Goal: Transaction & Acquisition: Purchase product/service

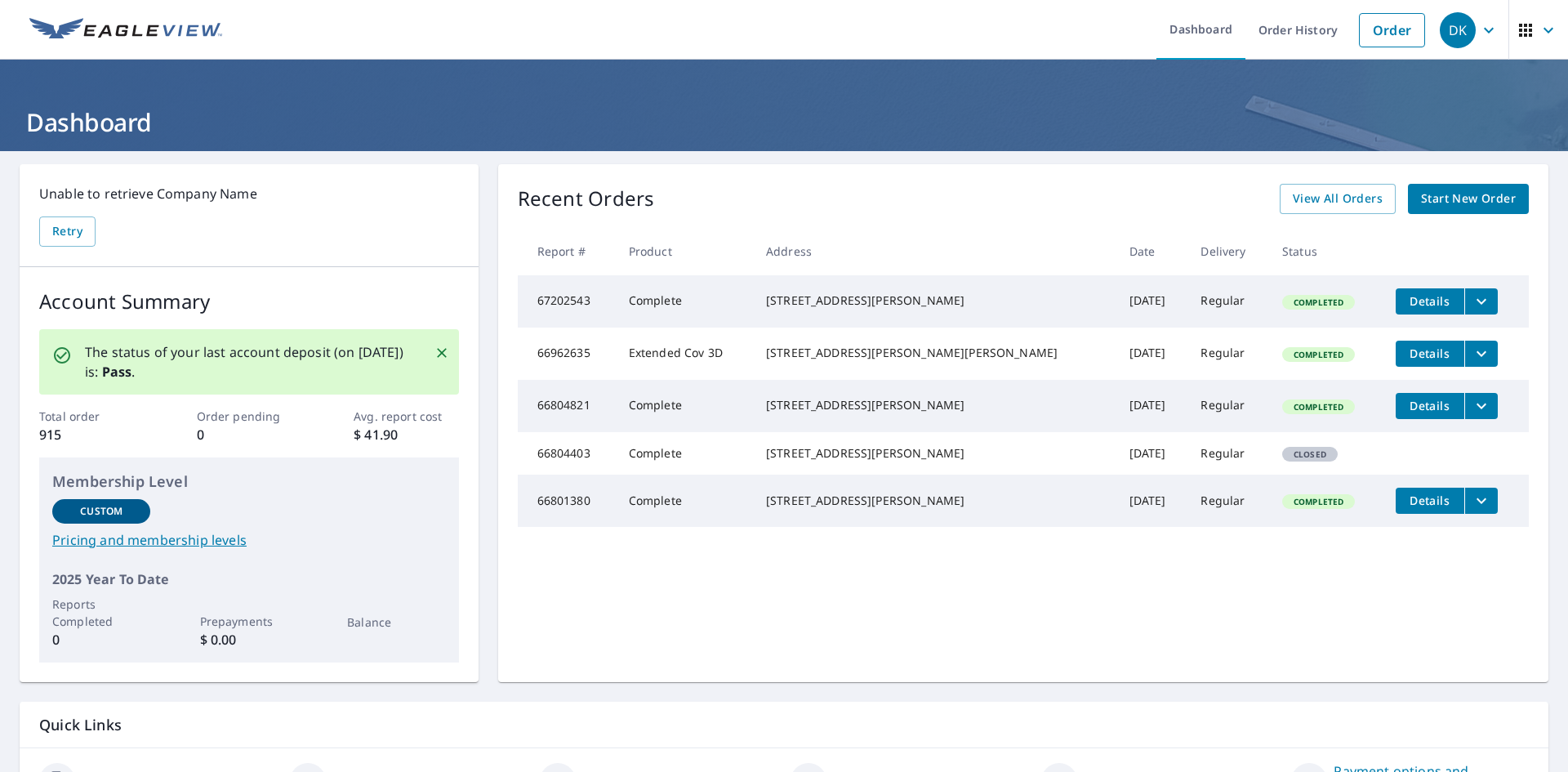
click at [70, 22] on img at bounding box center [126, 30] width 193 height 24
click at [1539, 26] on icon "button" at bounding box center [1548, 30] width 20 height 20
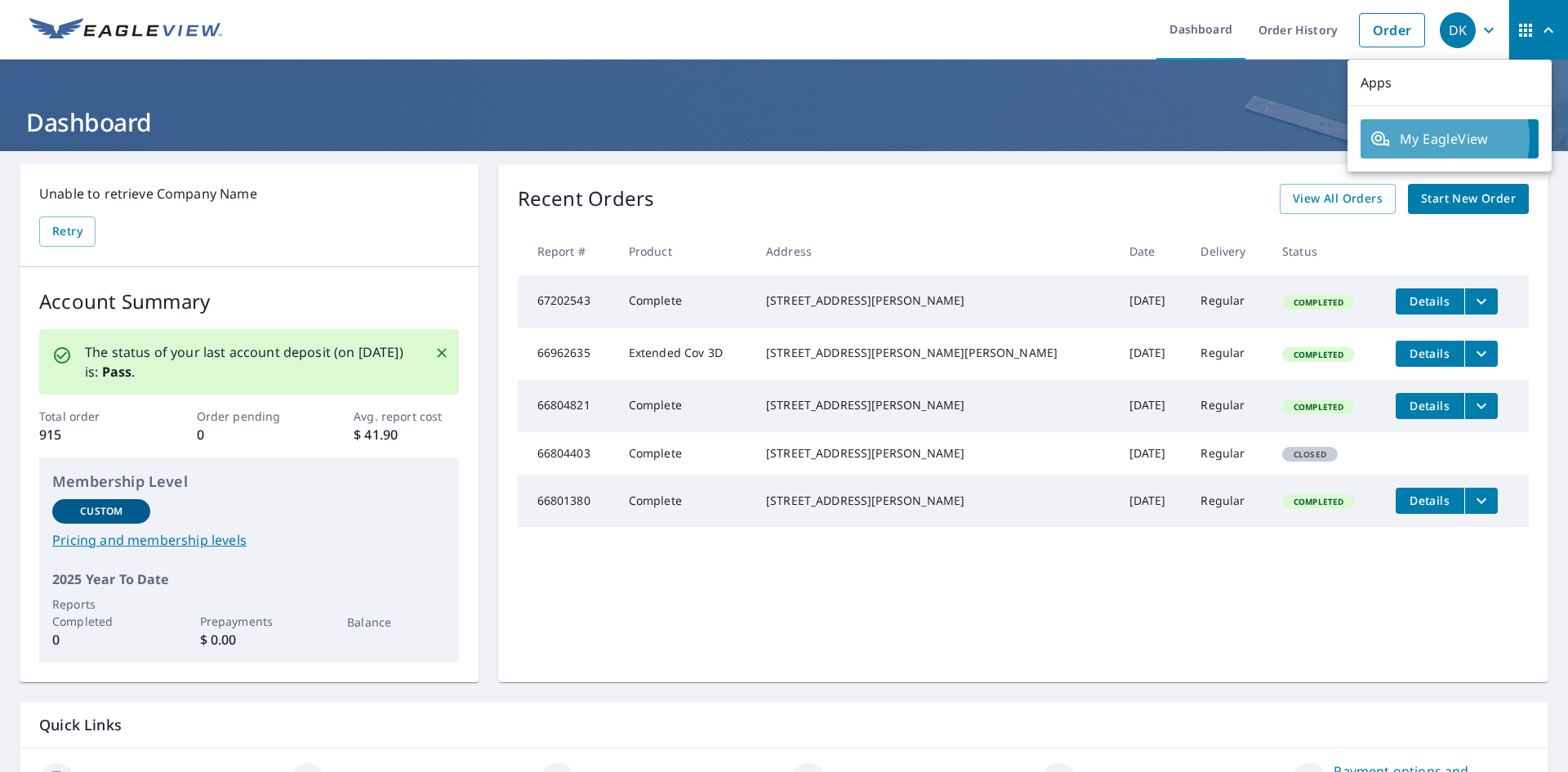
click at [1430, 139] on span "My EagleView" at bounding box center [1450, 139] width 159 height 20
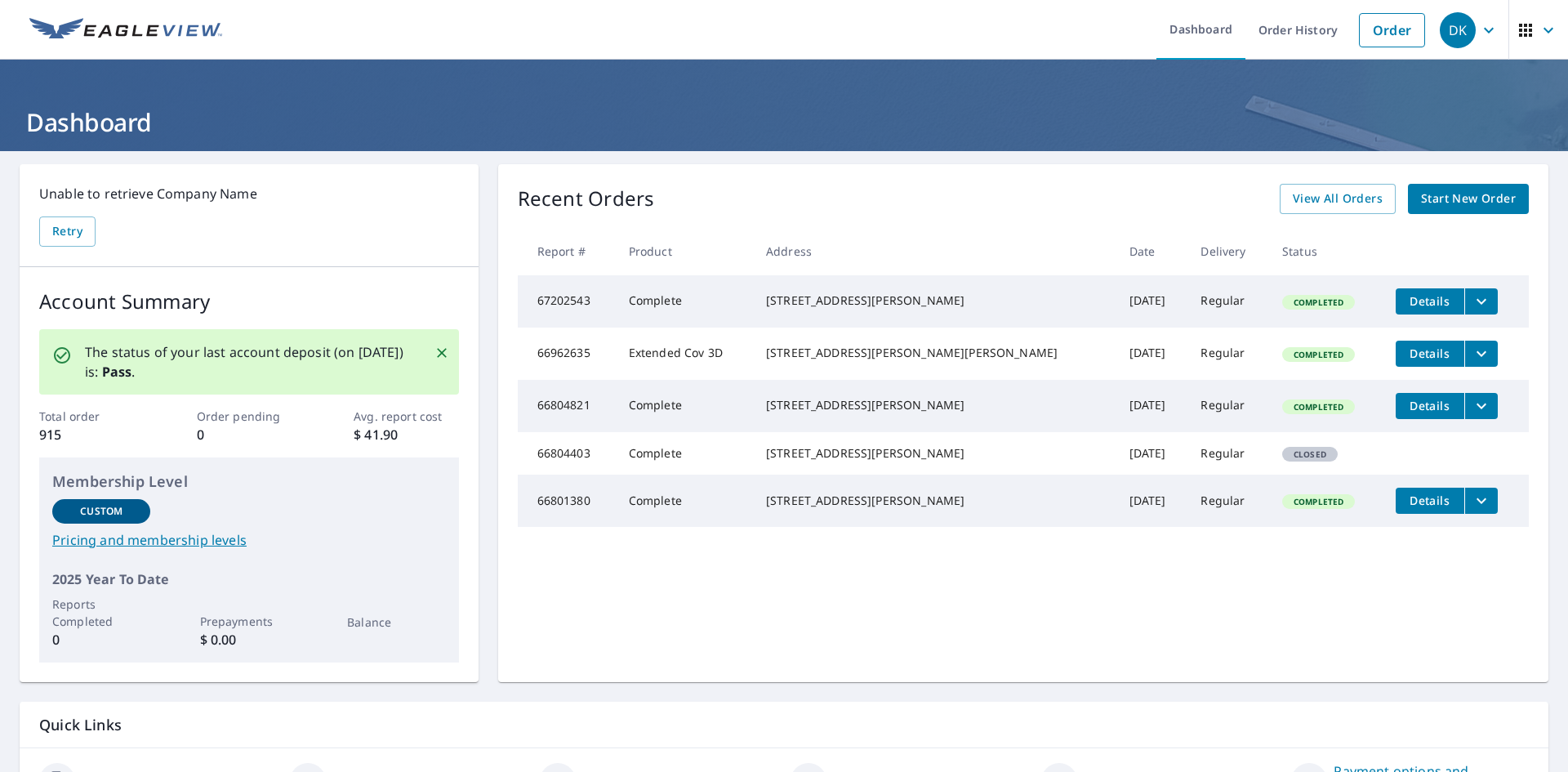
click at [1434, 189] on span "Start New Order" at bounding box center [1469, 199] width 95 height 21
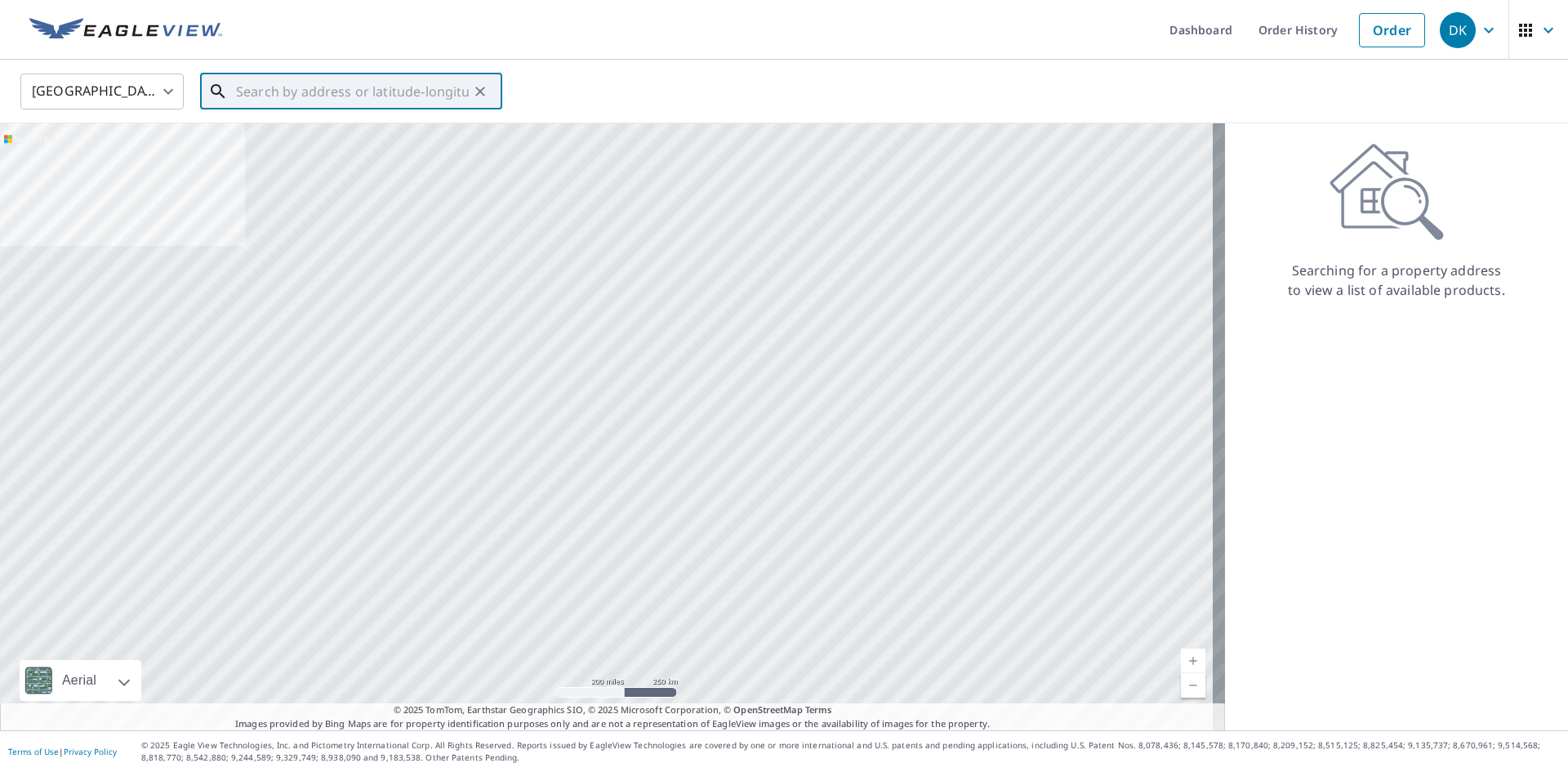
paste input "193 Mountainside Rd, Mendham Township, NJ 07945, U"
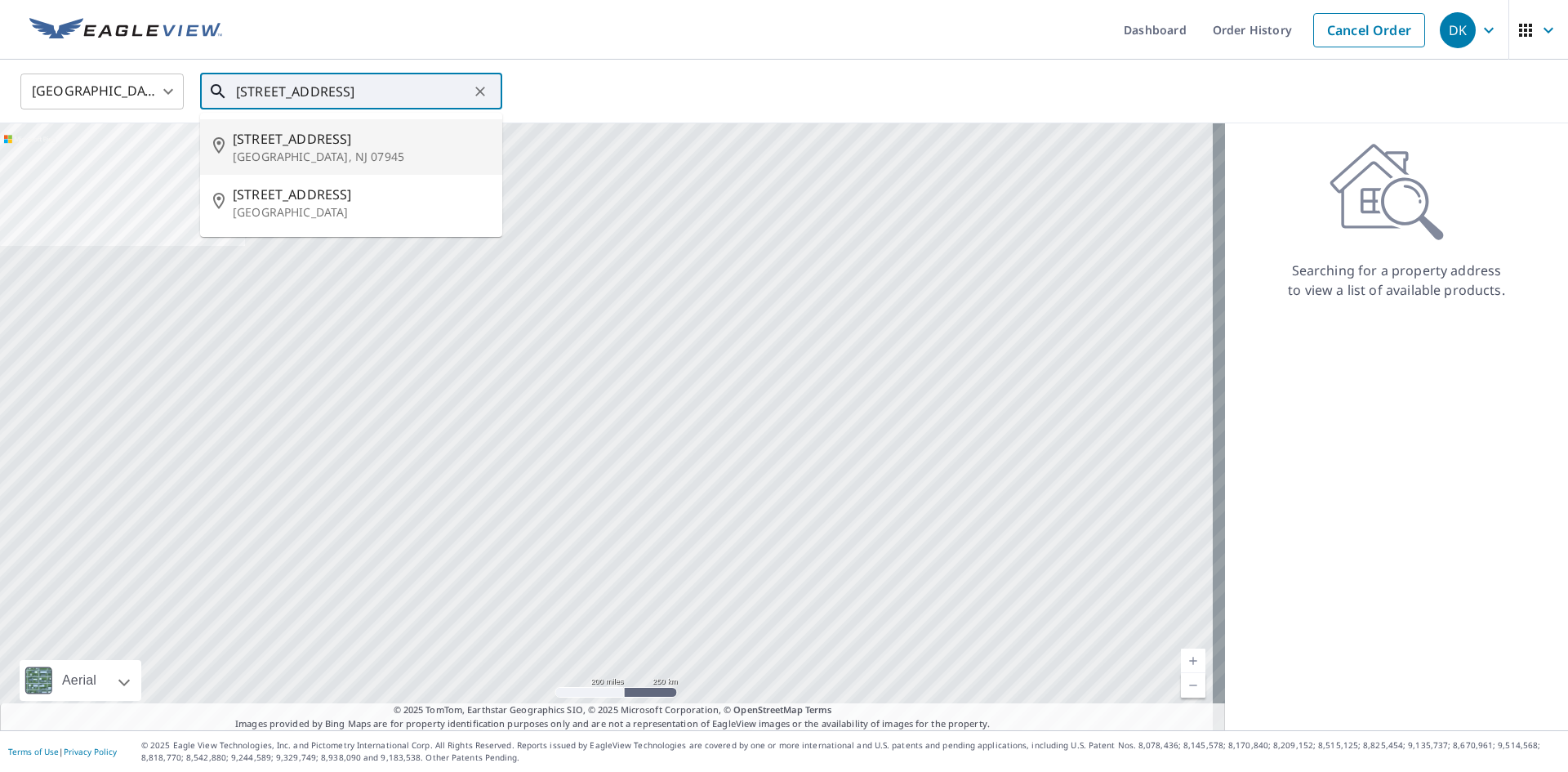
click at [392, 144] on span "193 Mountainside Rd" at bounding box center [361, 139] width 256 height 20
type input "193 Mountainside Rd Mendham, NJ 07945"
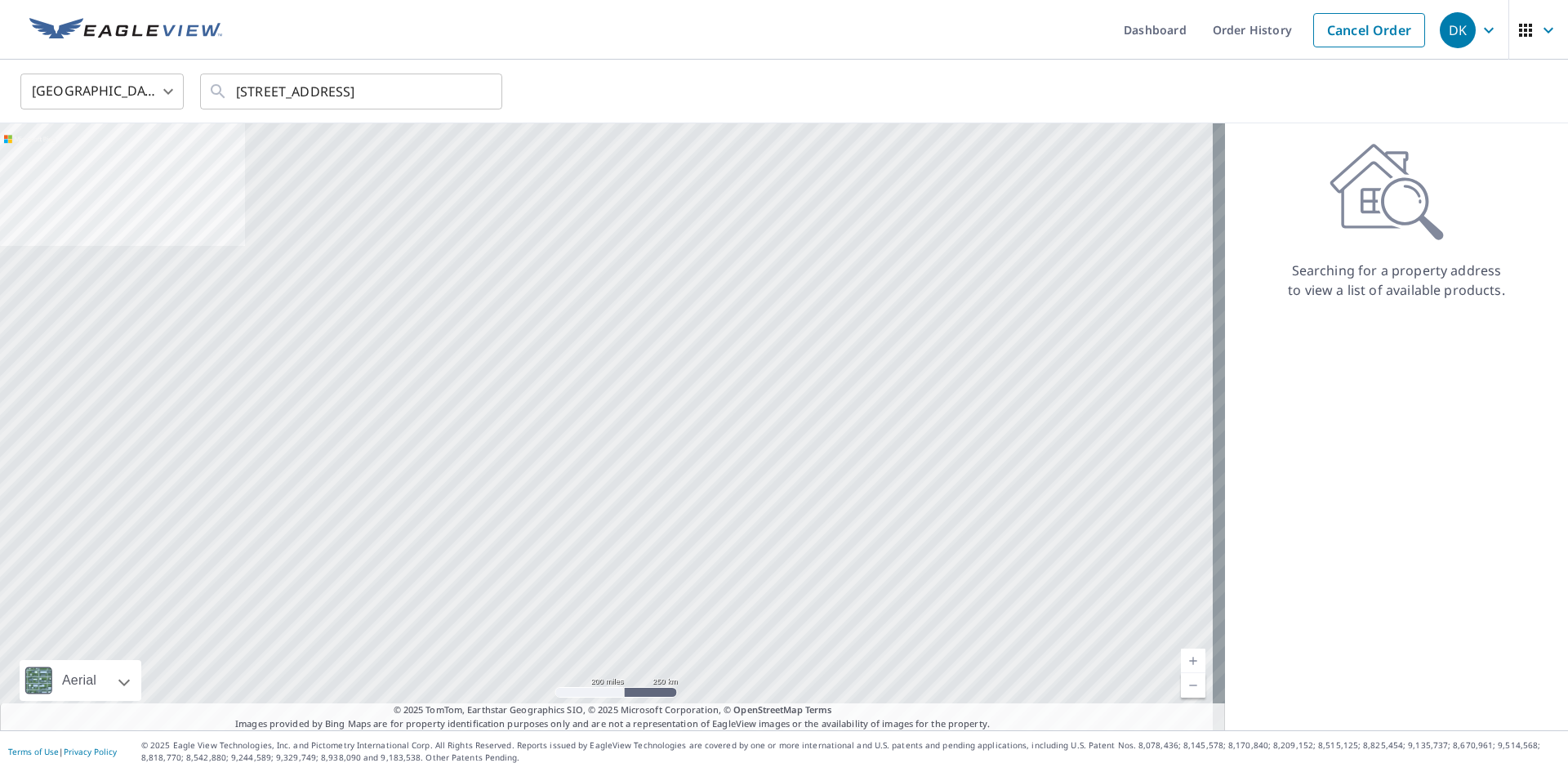
scroll to position [0, 0]
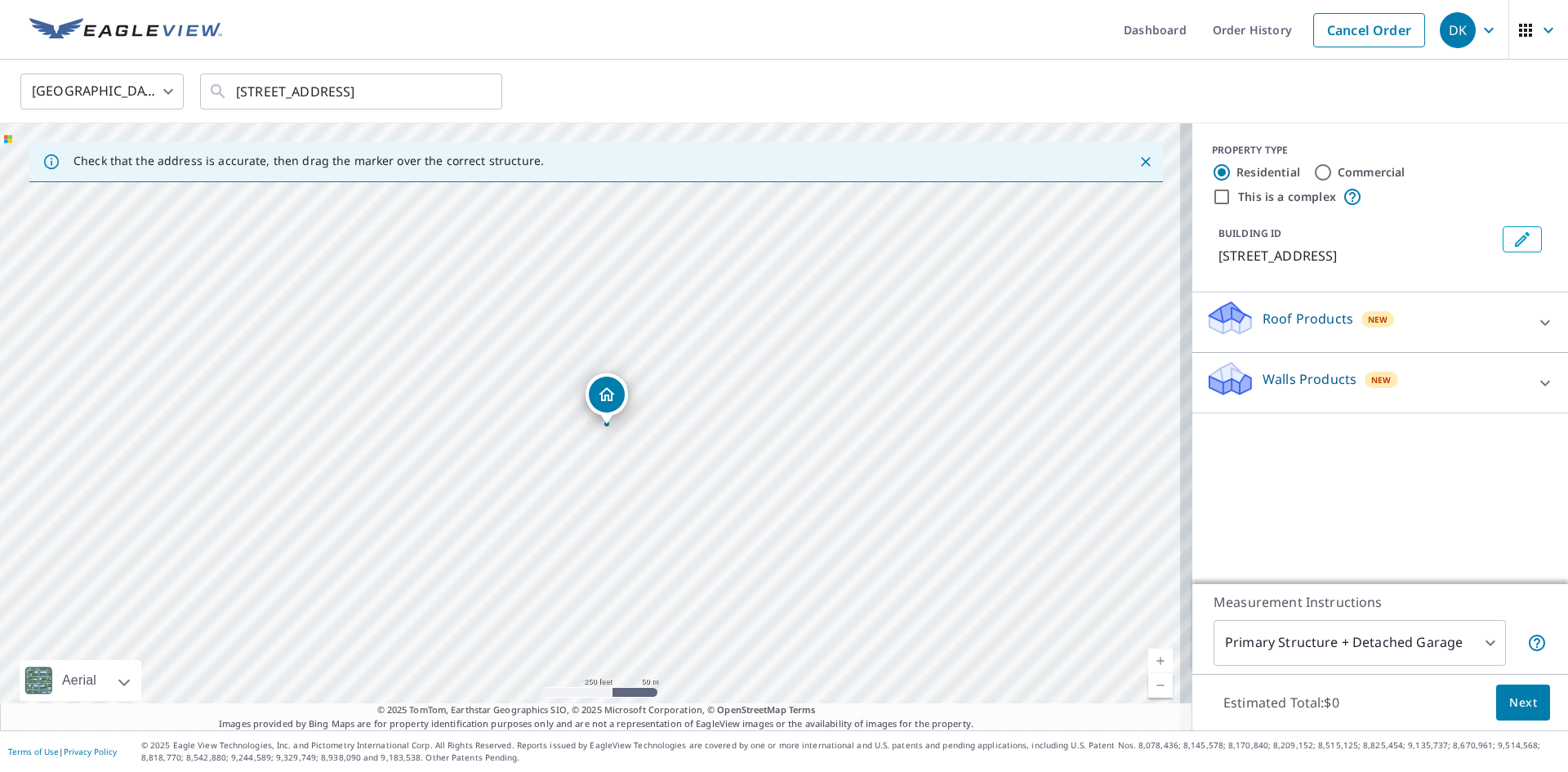
click at [1536, 319] on icon at bounding box center [1546, 323] width 20 height 20
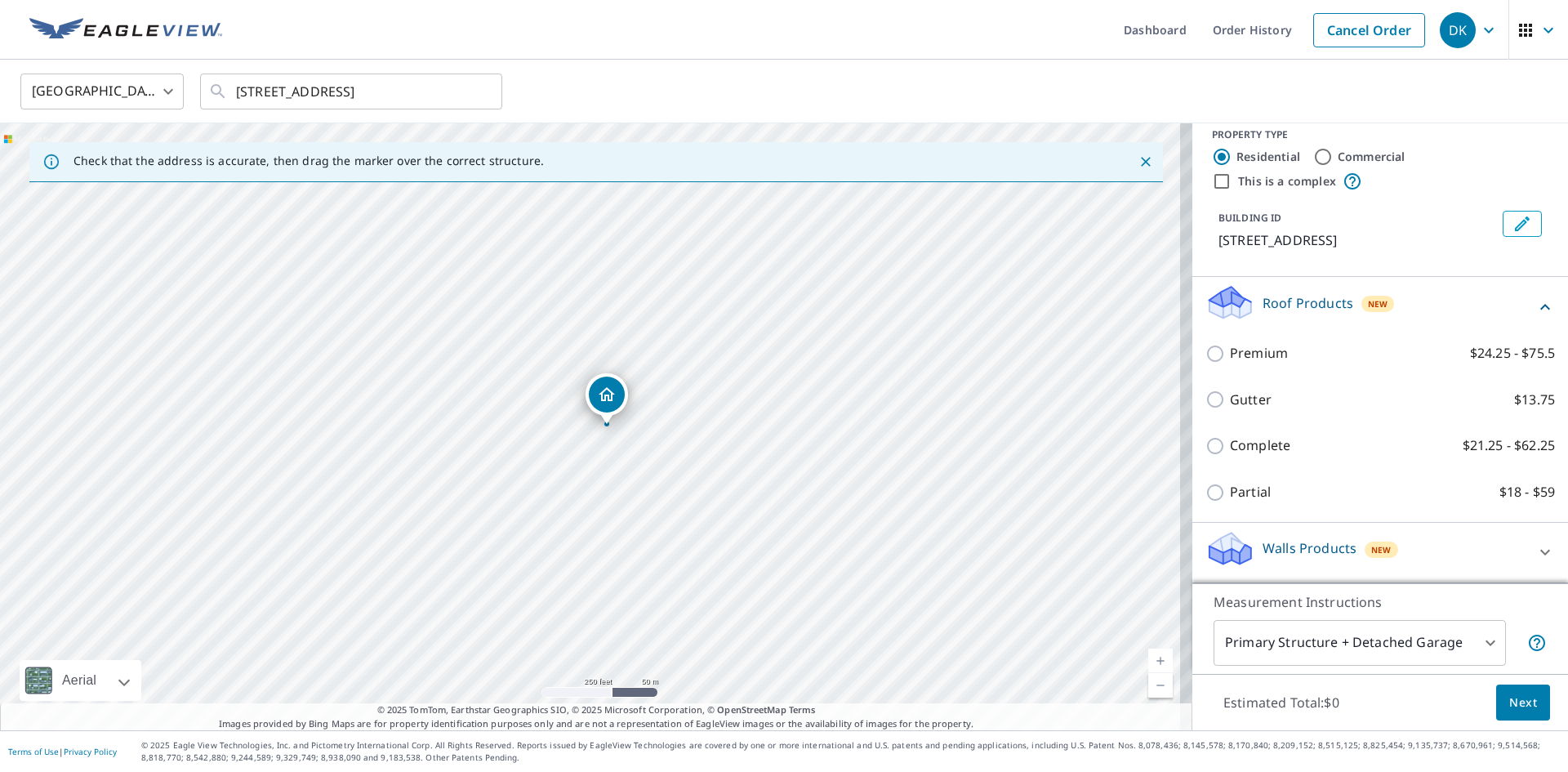
scroll to position [35, 0]
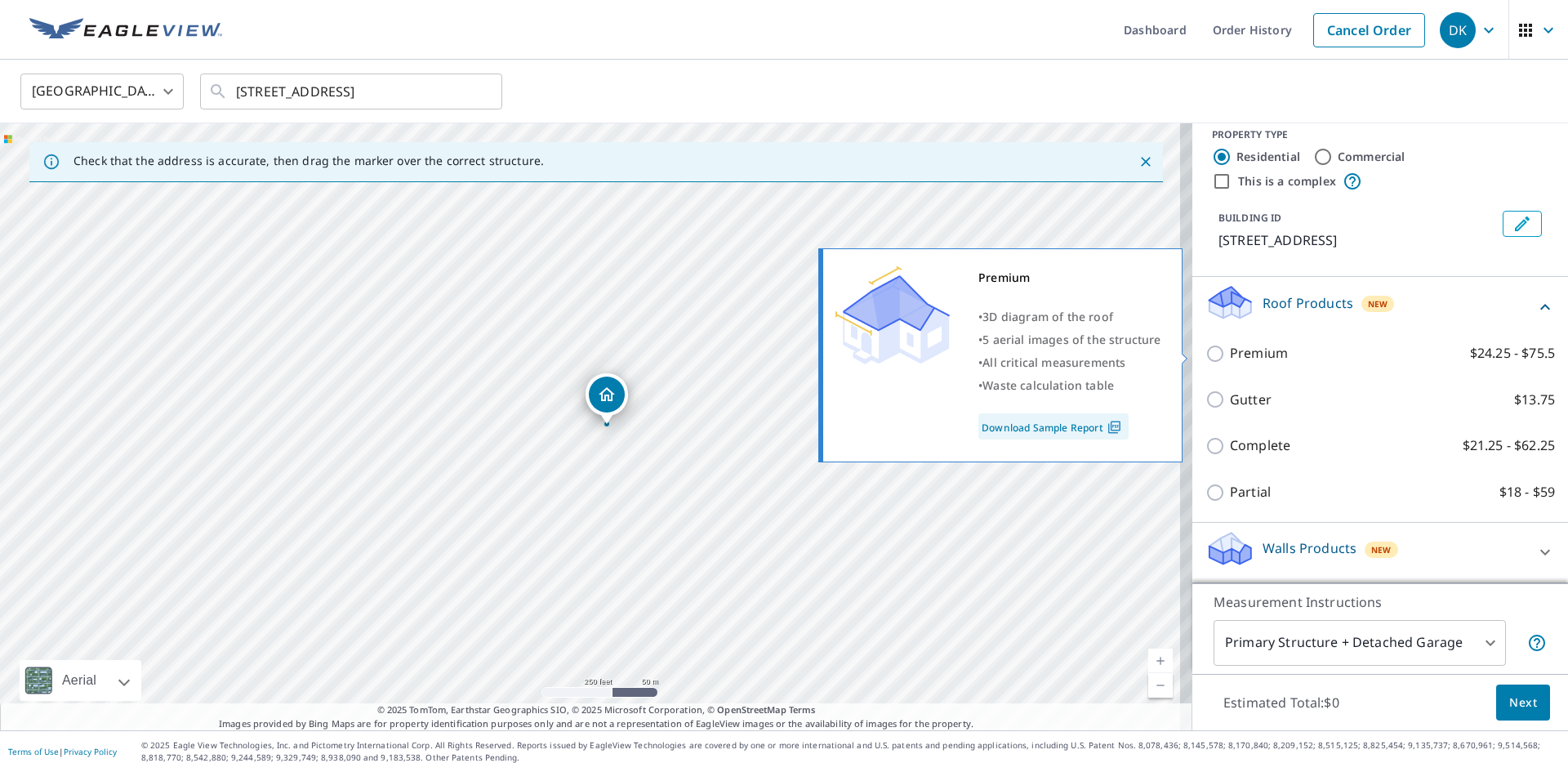
click at [1214, 355] on input "Premium $24.25 - $75.5" at bounding box center [1218, 354] width 24 height 20
checkbox input "true"
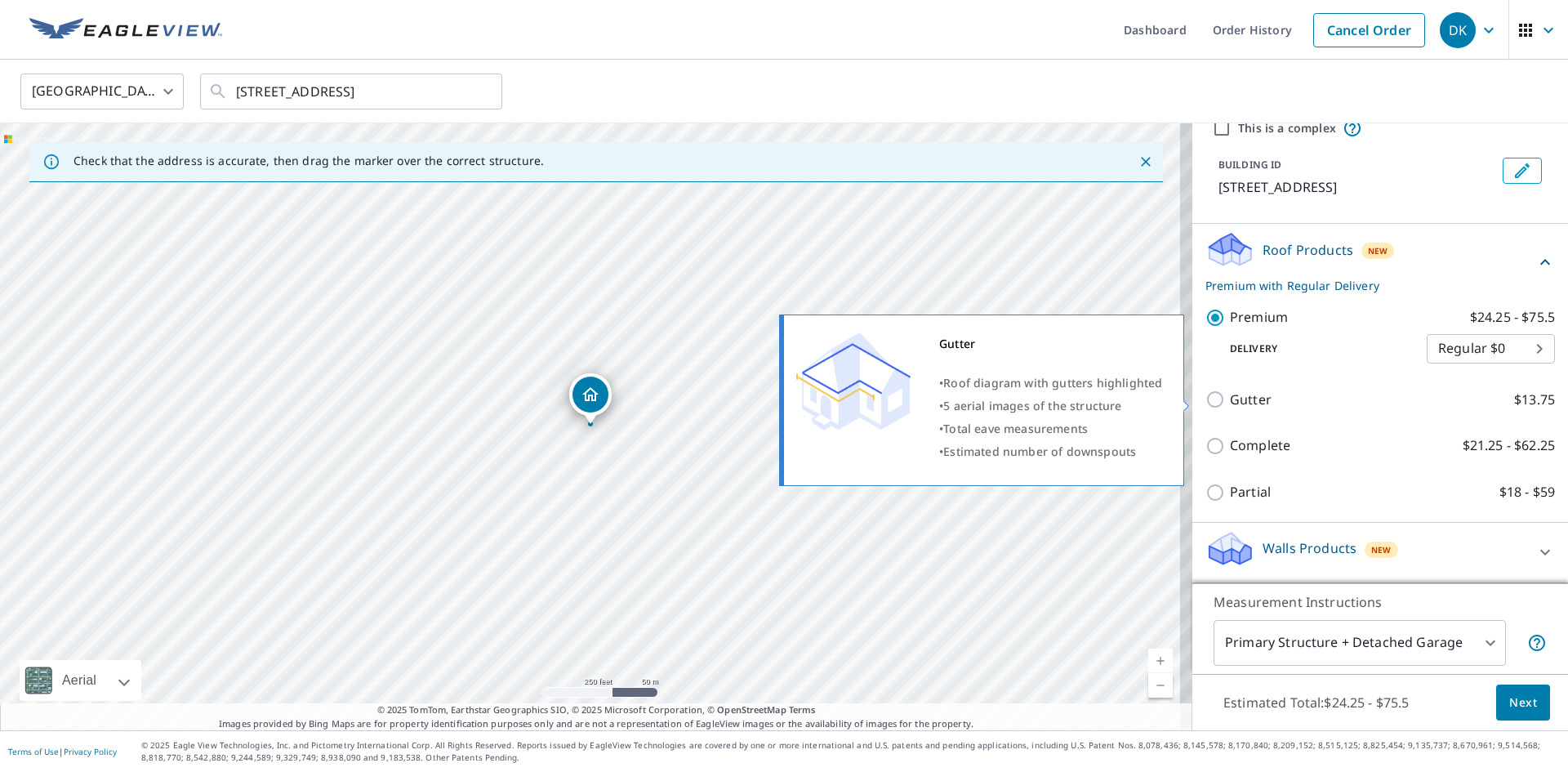
scroll to position [88, 0]
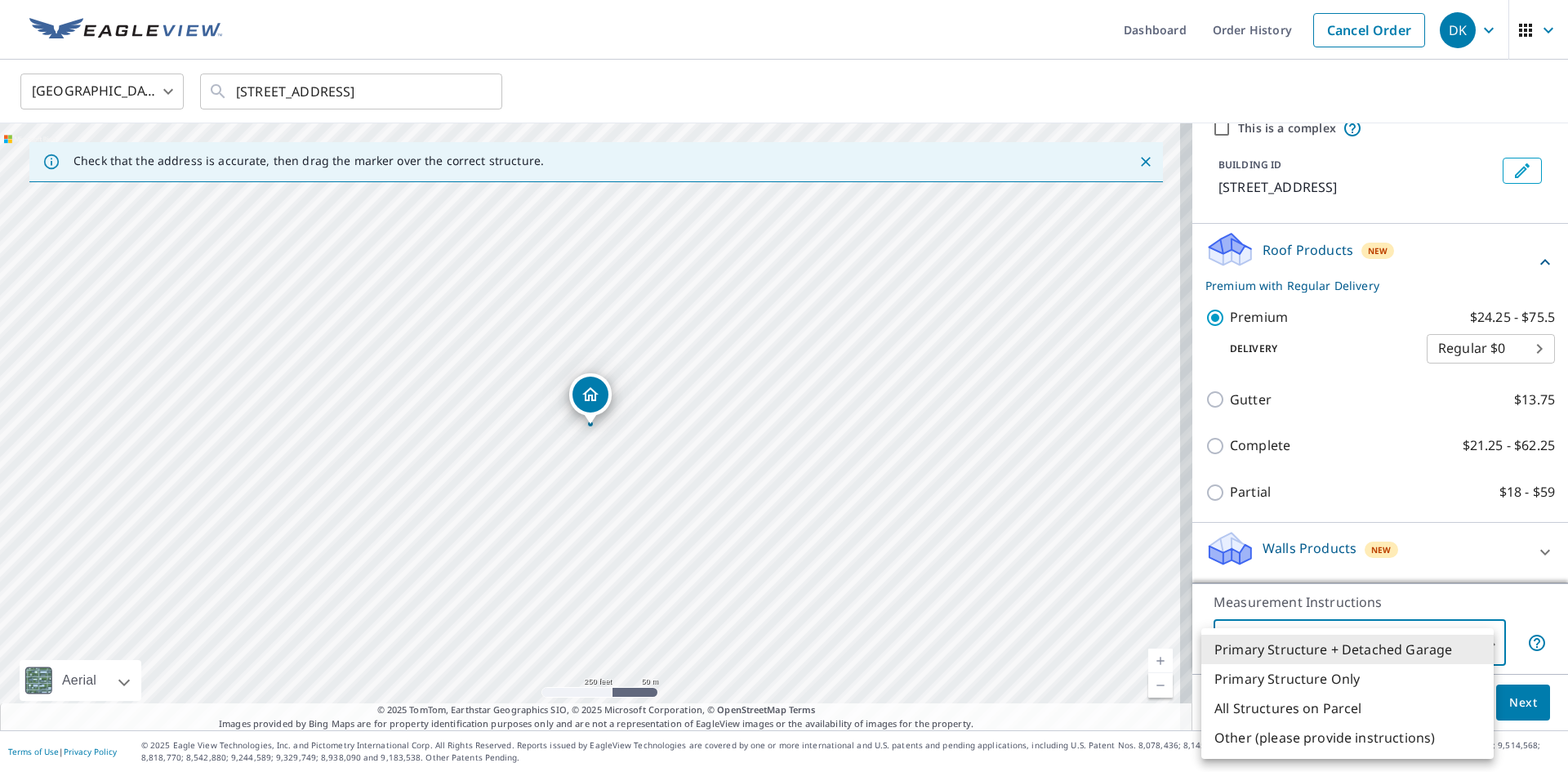
click at [1477, 643] on body "DK DK Dashboard Order History Cancel Order DK United States US ​ 193 Mountainsi…" at bounding box center [784, 386] width 1568 height 772
click at [1433, 717] on li "All Structures on Parcel" at bounding box center [1347, 708] width 292 height 29
type input "3"
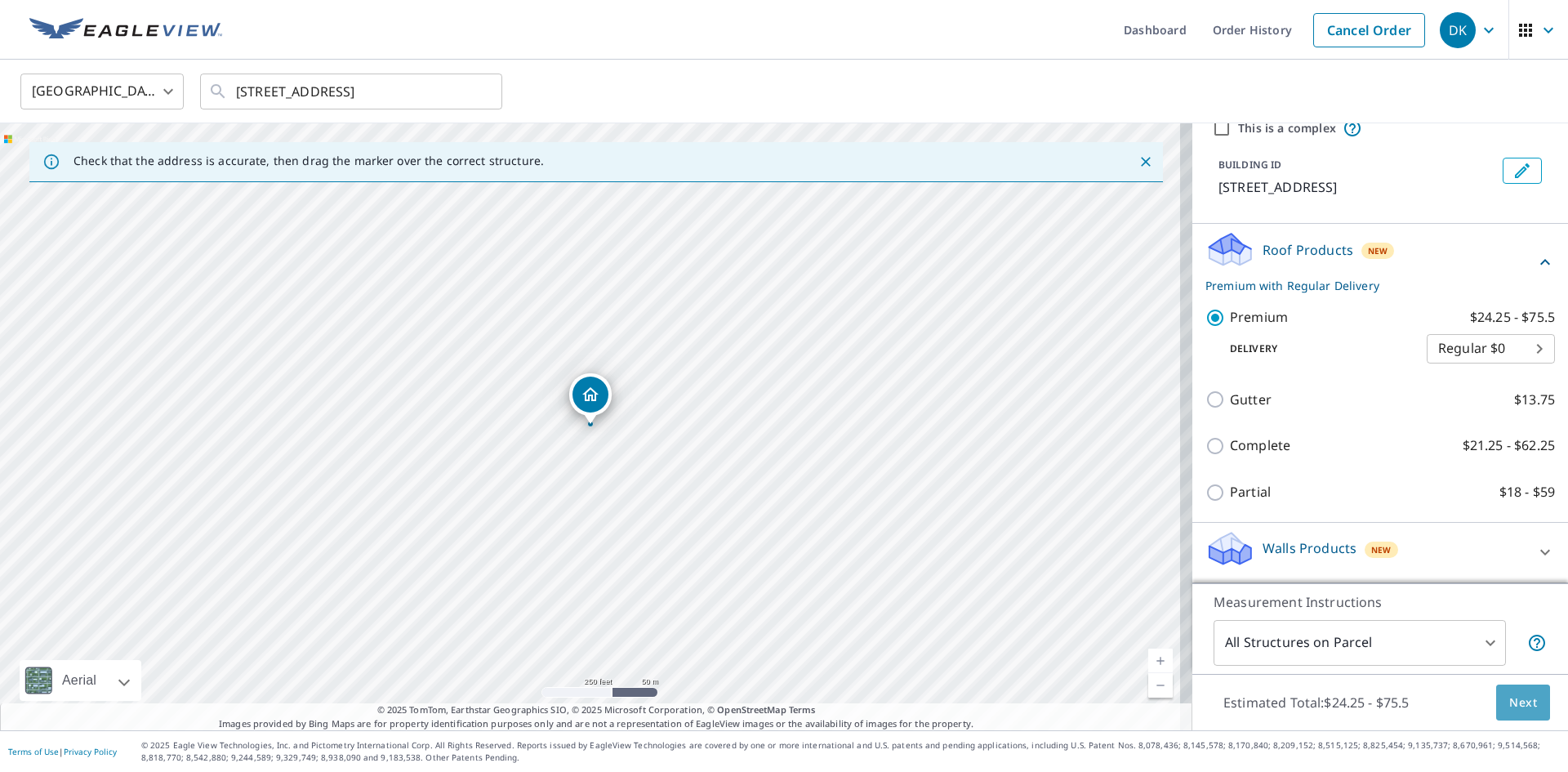
click at [1526, 699] on button "Next" at bounding box center [1523, 703] width 54 height 37
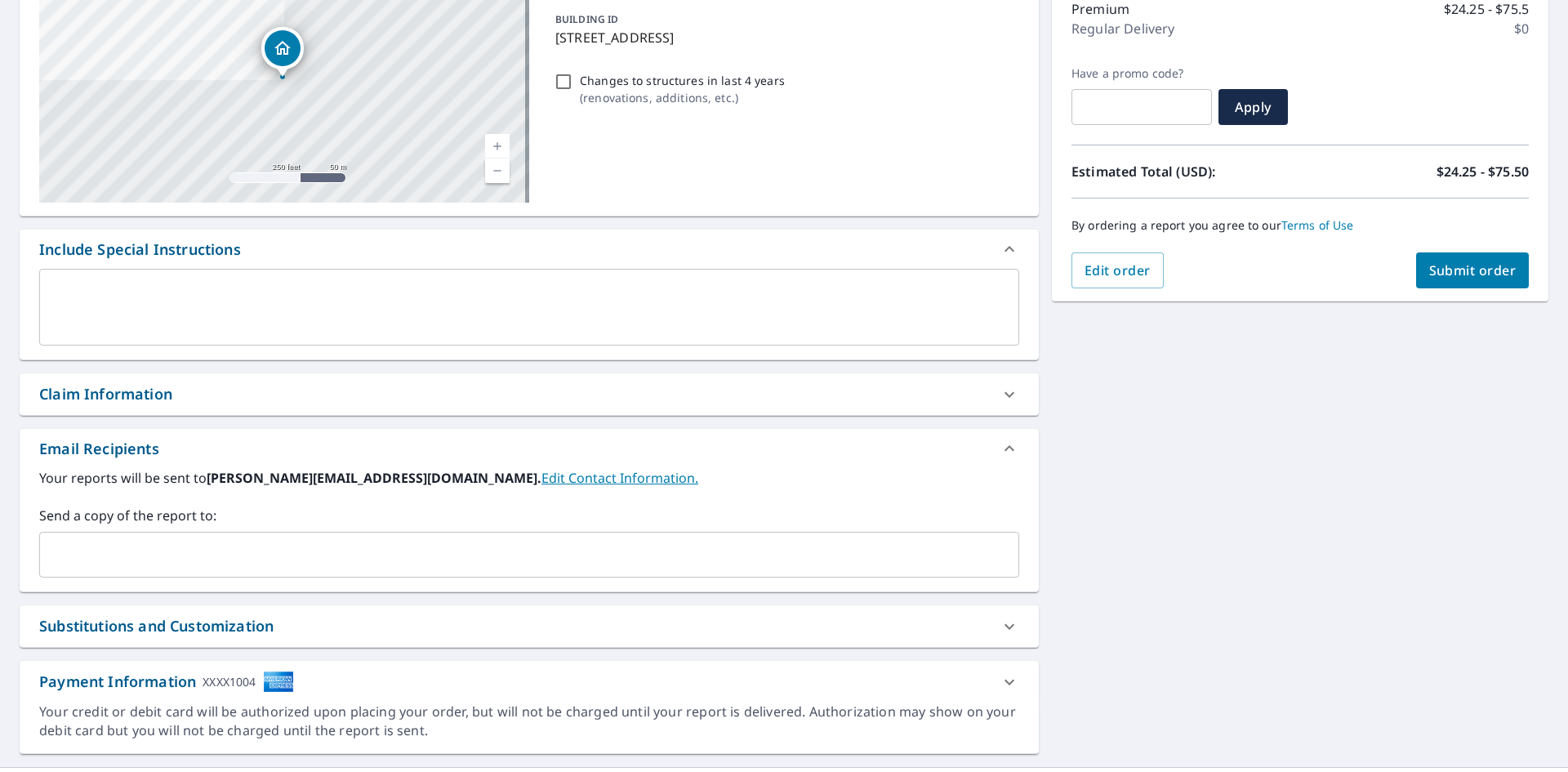
scroll to position [245, 0]
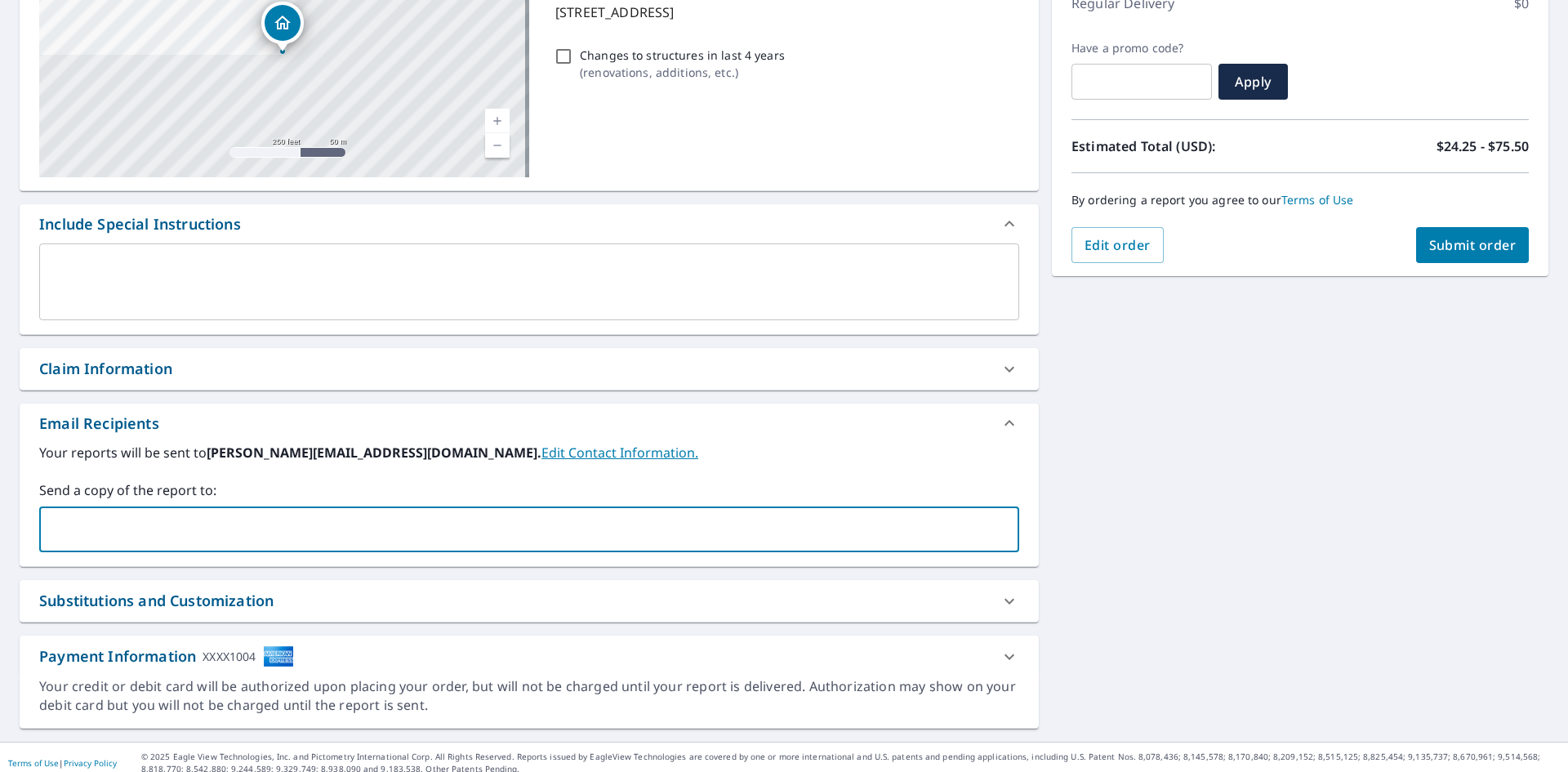
click at [294, 524] on input "text" at bounding box center [517, 530] width 941 height 31
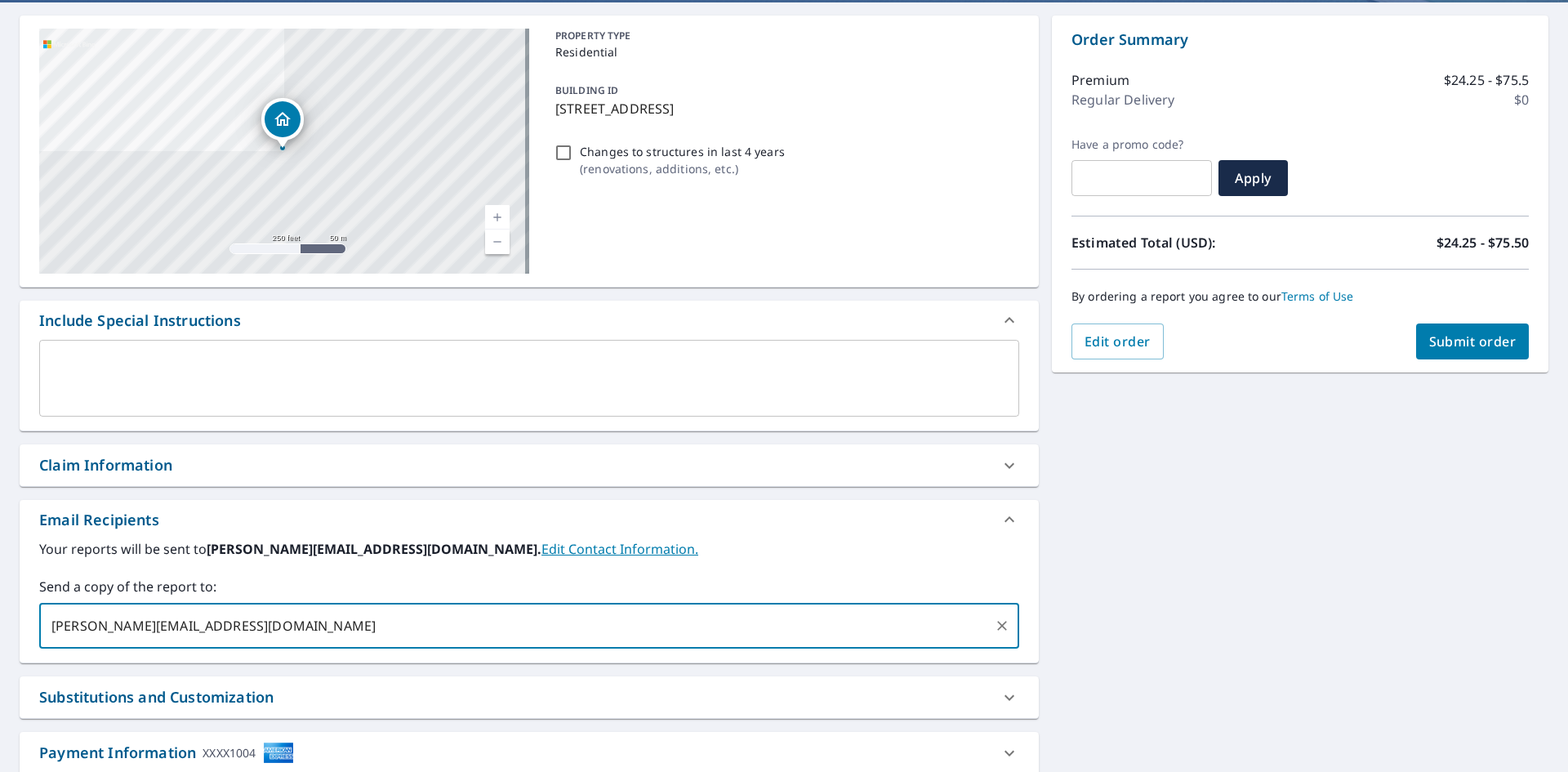
scroll to position [0, 0]
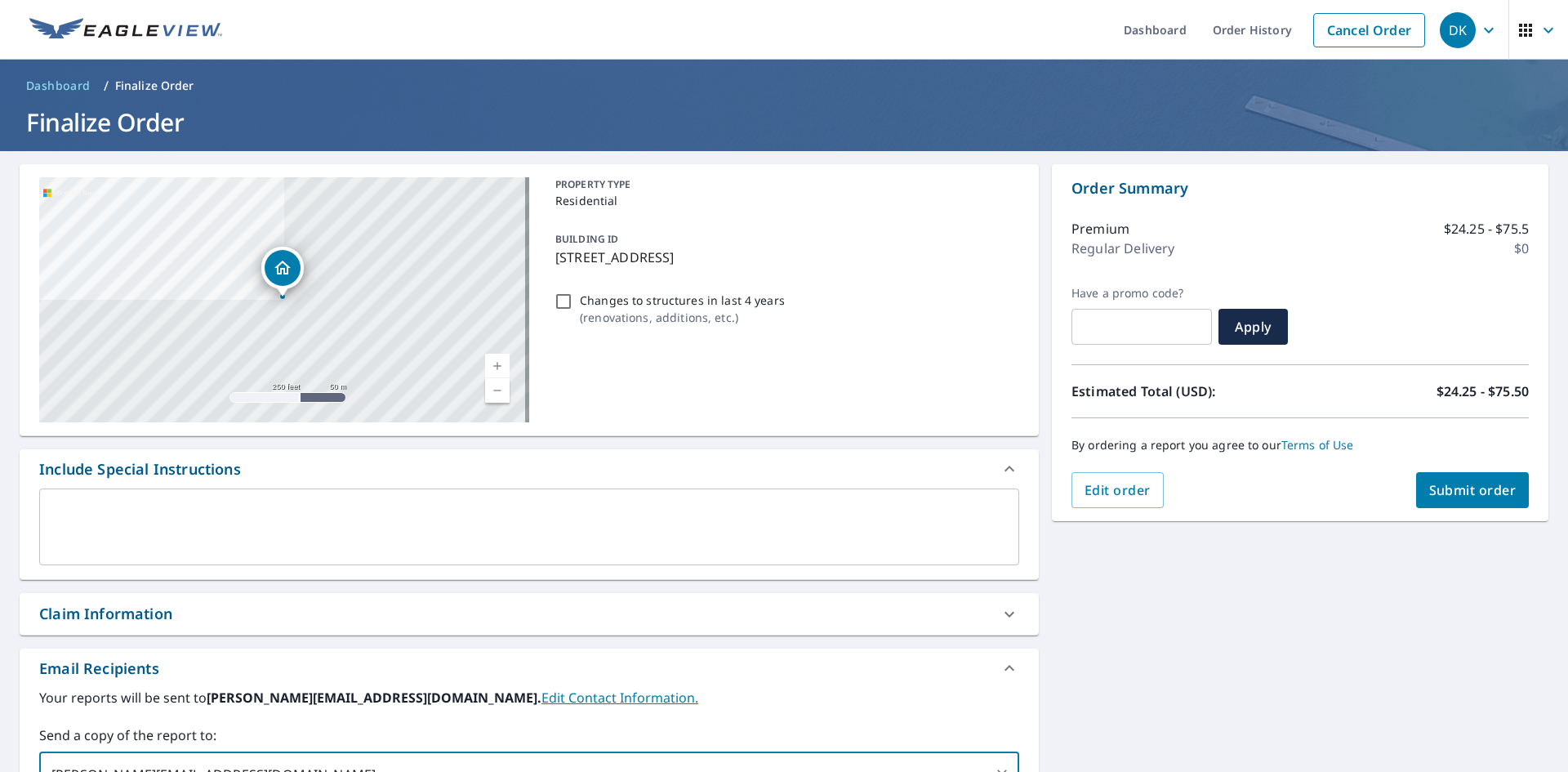
type input "Carl@gjkeller.com"
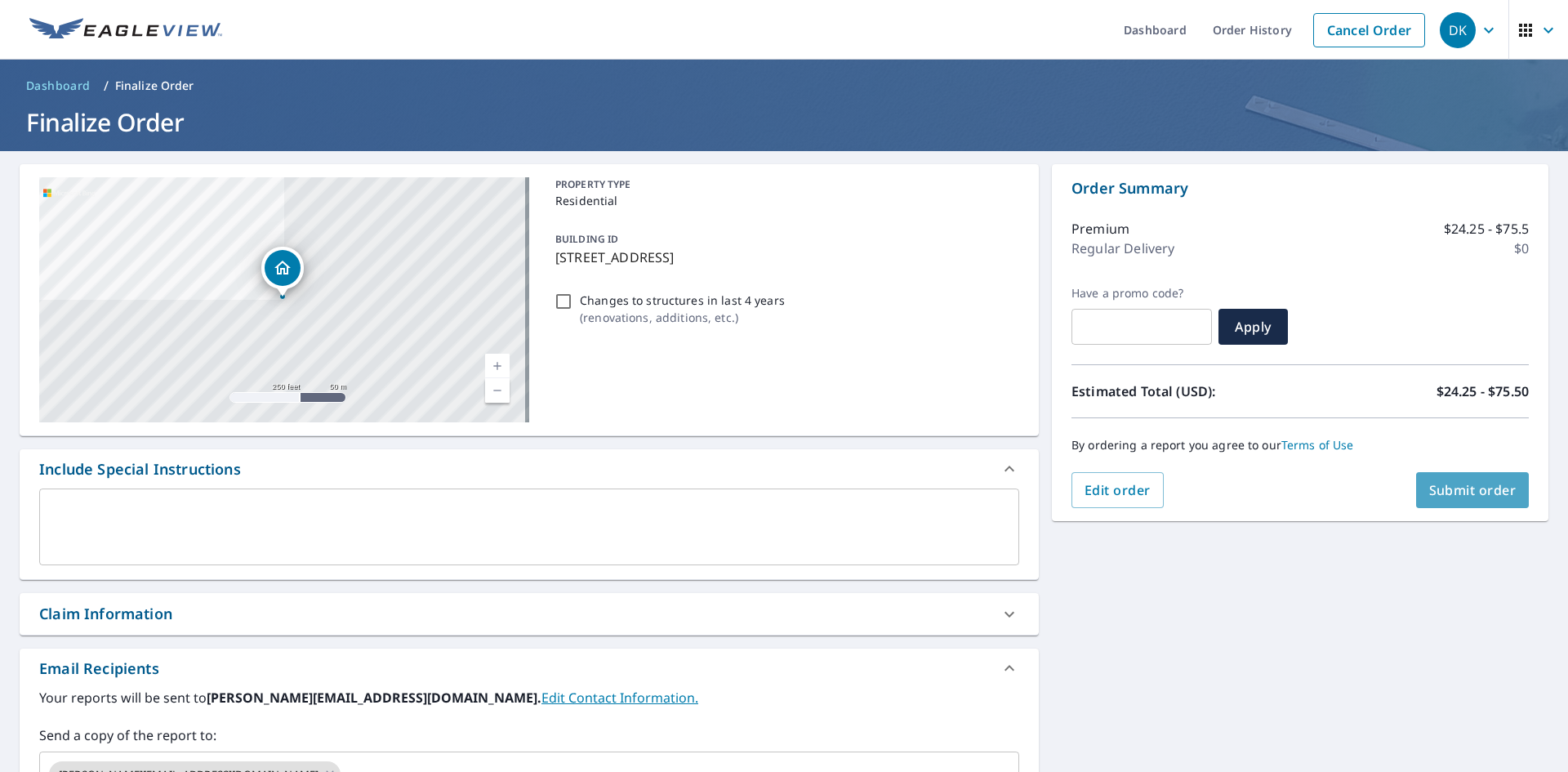
click at [1464, 487] on span "Submit order" at bounding box center [1472, 490] width 87 height 18
